Goal: Transaction & Acquisition: Purchase product/service

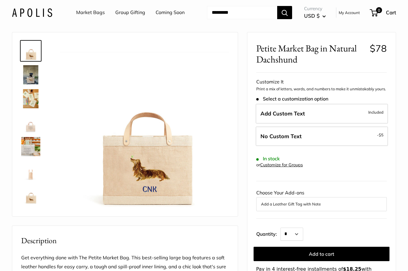
scroll to position [17, 0]
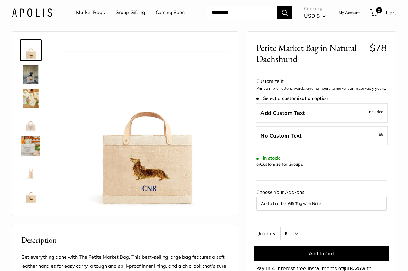
click at [34, 146] on img at bounding box center [30, 145] width 19 height 19
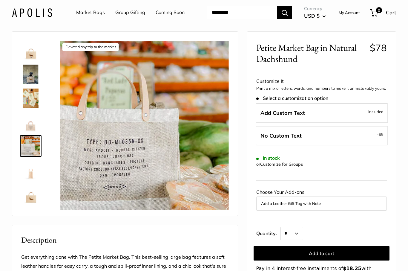
click at [33, 125] on img at bounding box center [30, 121] width 19 height 19
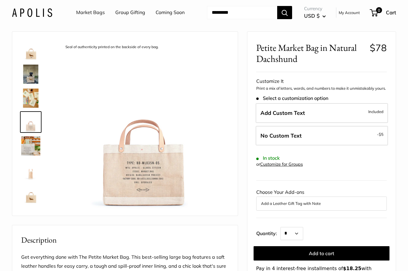
click at [31, 104] on img at bounding box center [30, 97] width 19 height 19
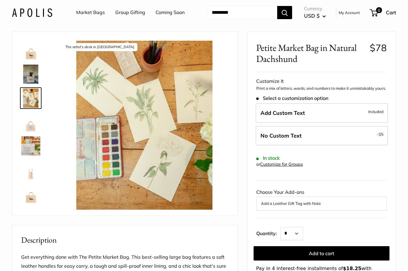
click at [27, 73] on img at bounding box center [30, 74] width 19 height 19
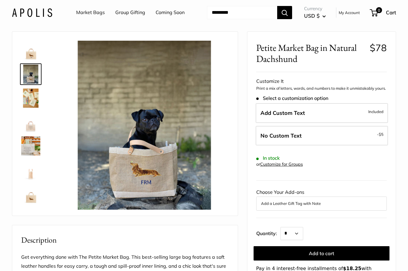
click at [27, 53] on img at bounding box center [30, 50] width 19 height 19
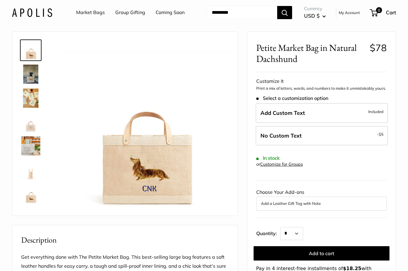
click at [151, 159] on img at bounding box center [144, 125] width 169 height 169
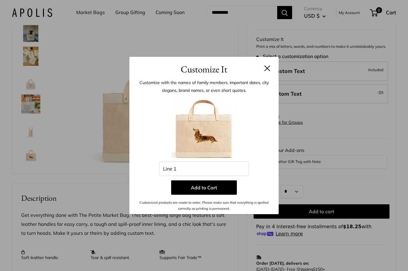
scroll to position [59, 0]
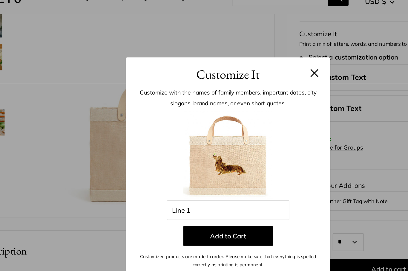
click at [264, 65] on button at bounding box center [267, 68] width 6 height 6
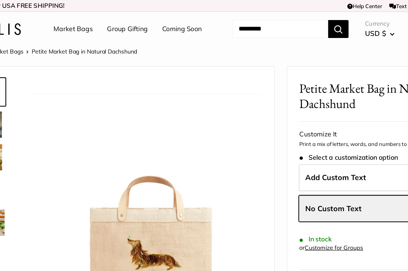
scroll to position [0, 0]
